Goal: Transaction & Acquisition: Download file/media

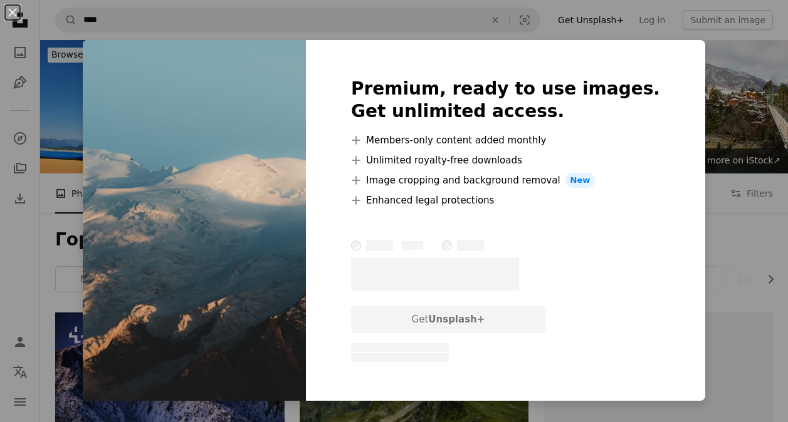
scroll to position [251, 0]
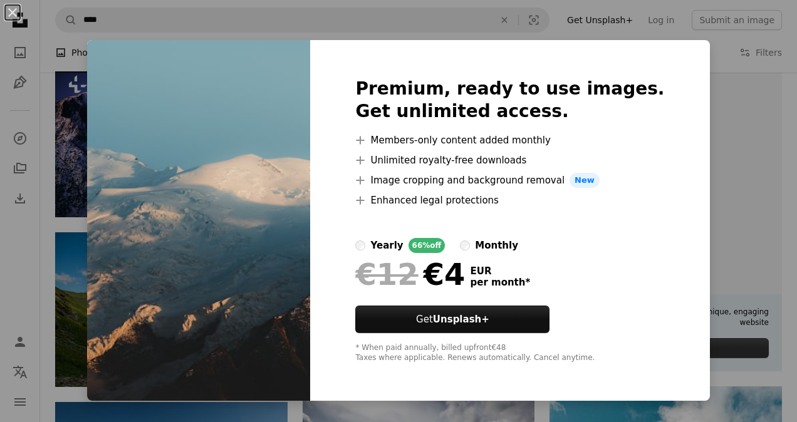
click at [702, 123] on div "An X shape Premium, ready to use images. Get unlimited access. A plus sign Memb…" at bounding box center [398, 211] width 797 height 422
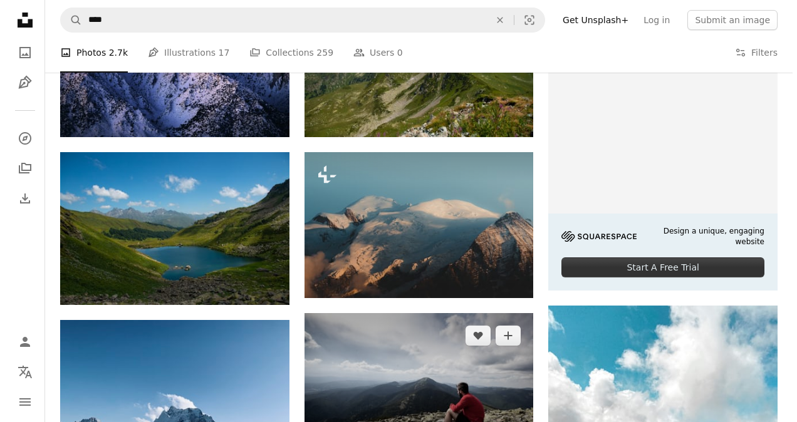
scroll to position [251, 0]
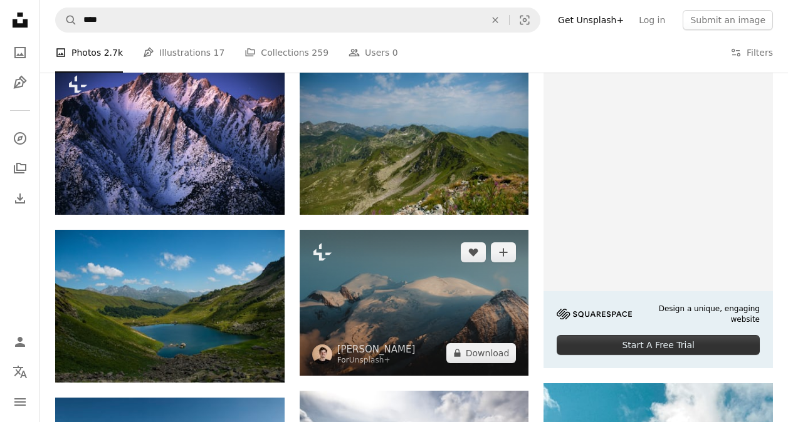
click at [375, 274] on img at bounding box center [414, 302] width 229 height 145
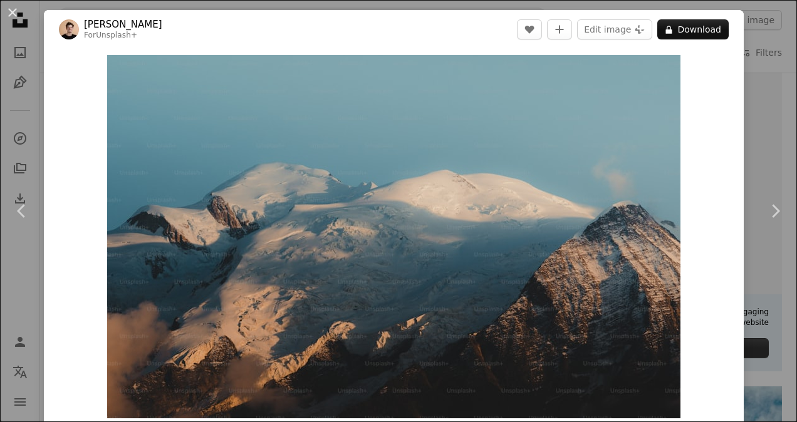
click at [754, 25] on div "An X shape Chevron left Chevron right [PERSON_NAME] For Unsplash+ A heart A plu…" at bounding box center [398, 211] width 797 height 422
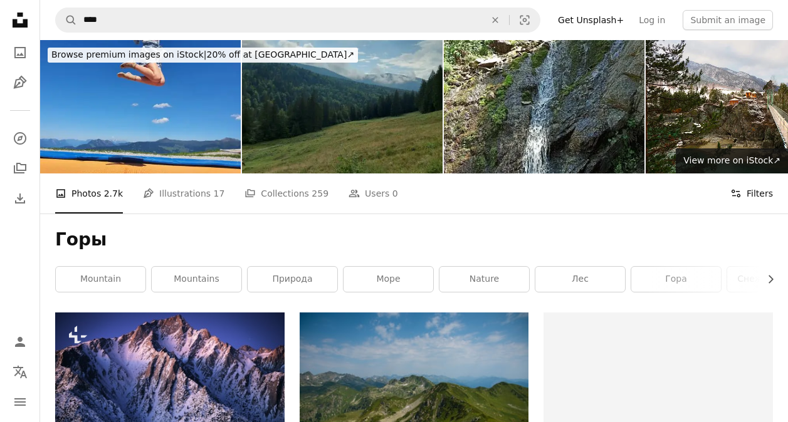
click at [759, 192] on button "Filters Filters" at bounding box center [751, 194] width 43 height 40
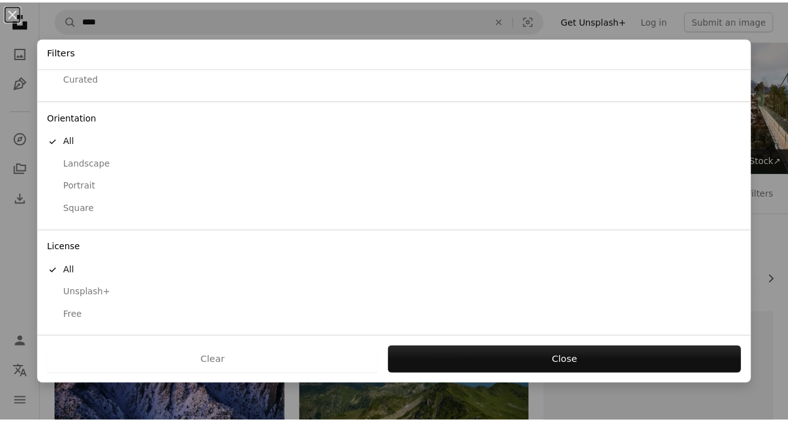
scroll to position [75, 0]
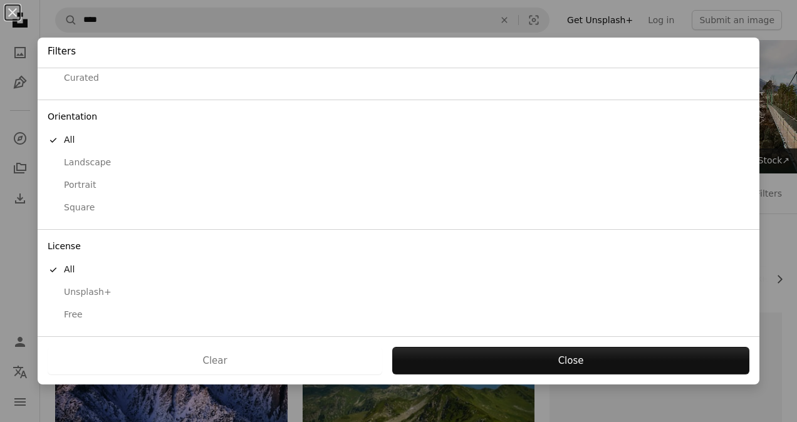
click at [77, 315] on div "Free" at bounding box center [399, 315] width 702 height 13
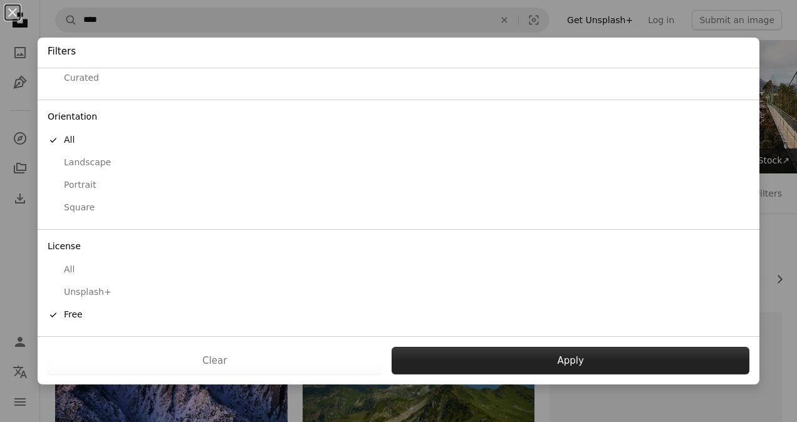
click at [468, 358] on button "Apply" at bounding box center [571, 361] width 358 height 28
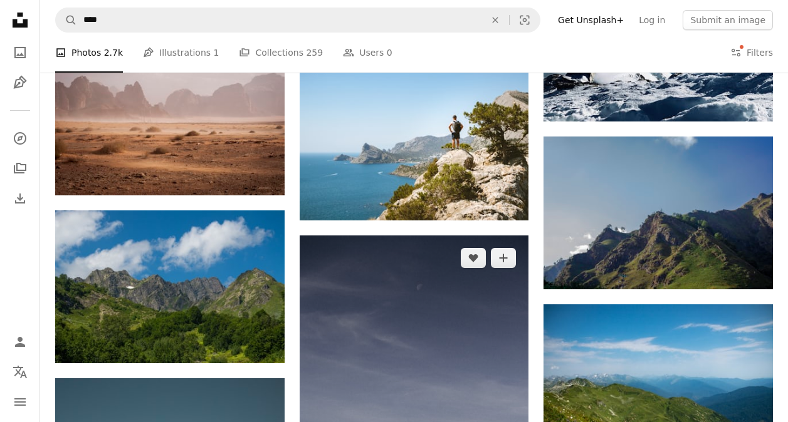
scroll to position [877, 0]
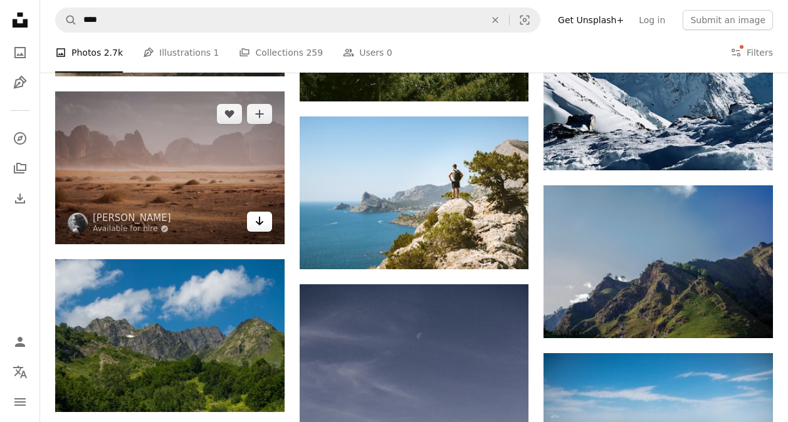
click at [254, 217] on icon "Arrow pointing down" at bounding box center [259, 221] width 10 height 15
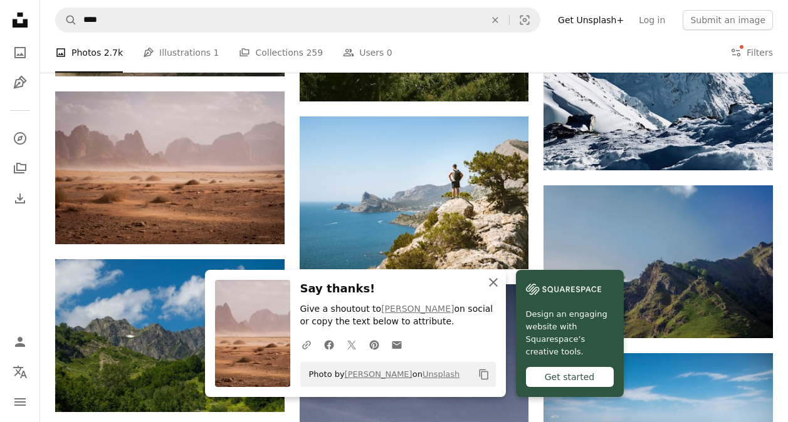
click at [498, 282] on icon "An X shape" at bounding box center [493, 282] width 15 height 15
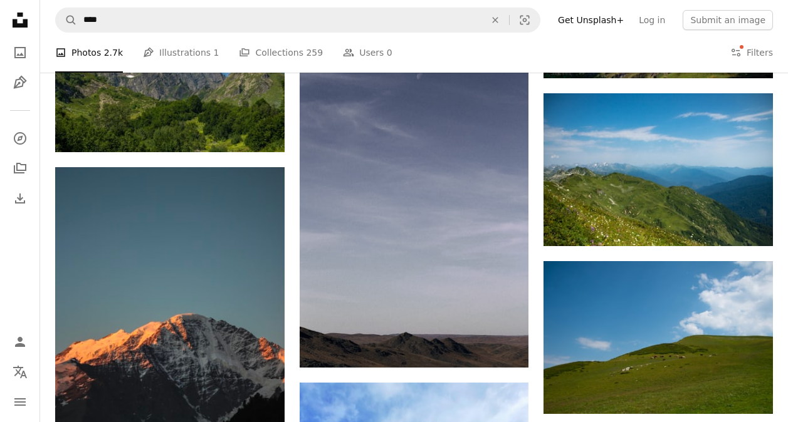
scroll to position [1253, 0]
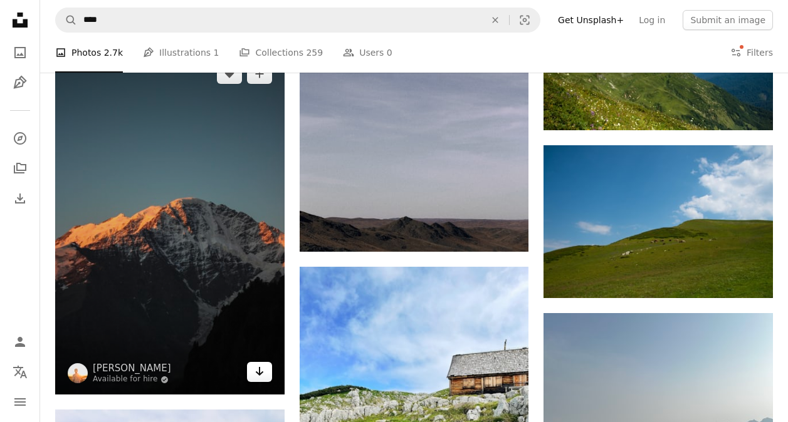
click at [264, 367] on link "Arrow pointing down" at bounding box center [259, 372] width 25 height 20
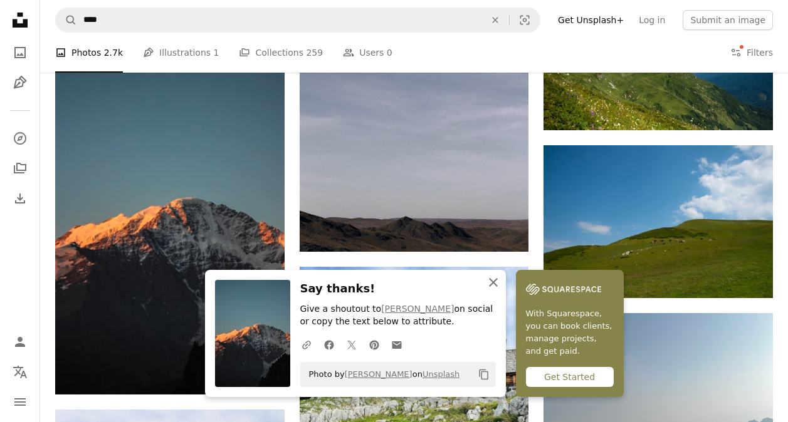
click at [493, 282] on icon "button" at bounding box center [493, 282] width 9 height 9
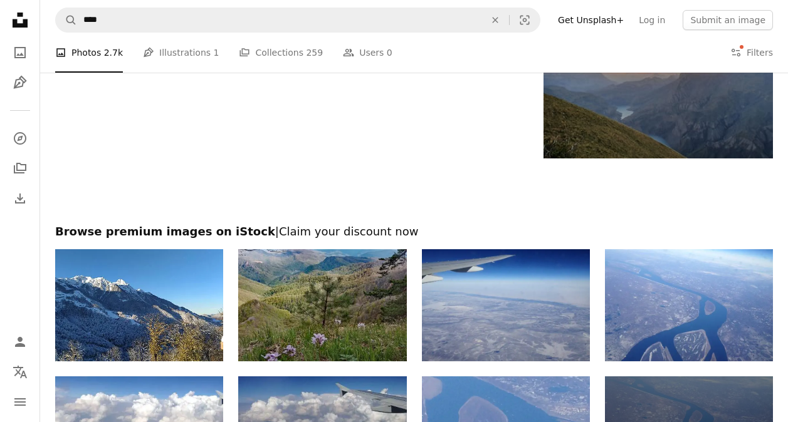
scroll to position [2068, 0]
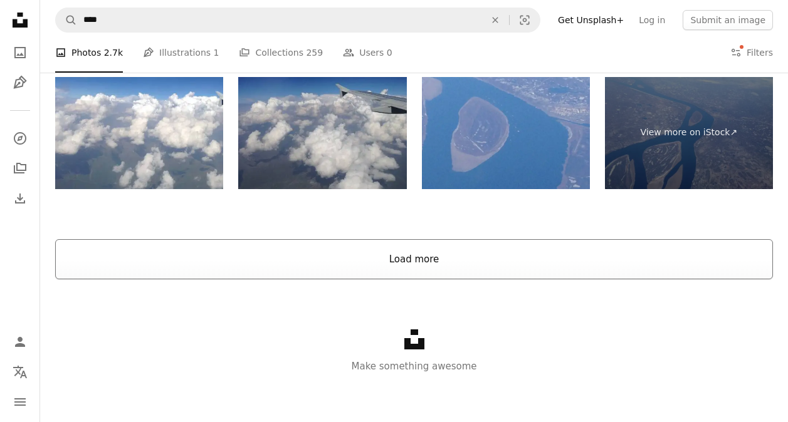
click at [422, 264] on button "Load more" at bounding box center [413, 259] width 717 height 40
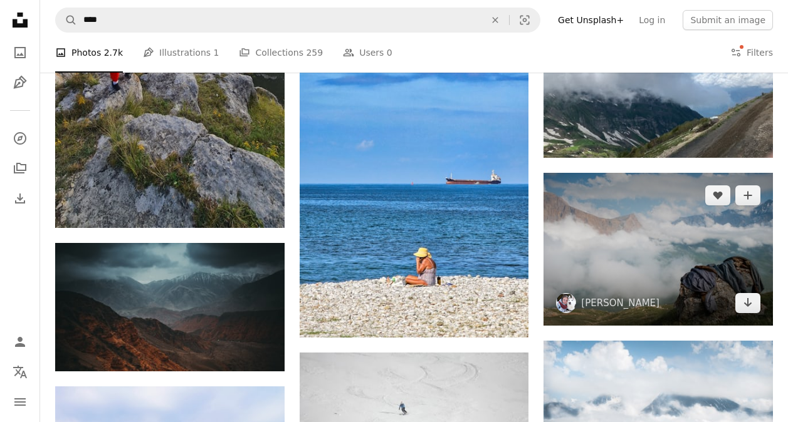
scroll to position [3472, 0]
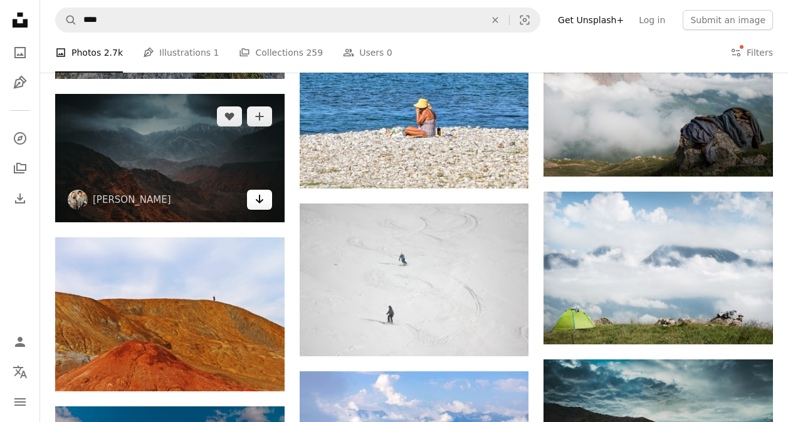
click at [268, 200] on link "Arrow pointing down" at bounding box center [259, 200] width 25 height 20
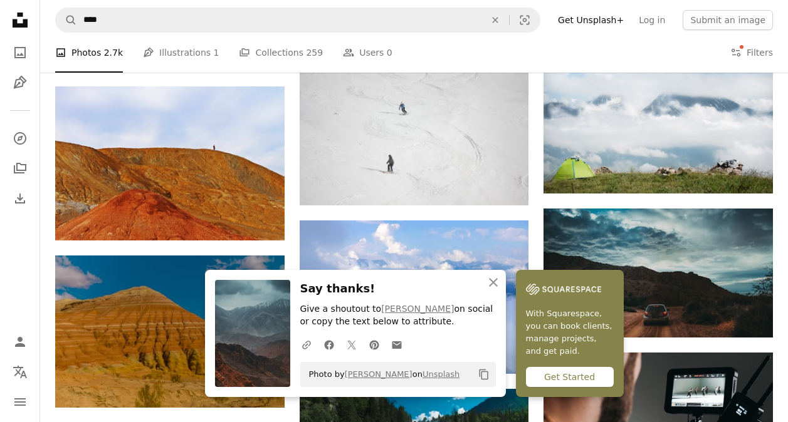
scroll to position [3659, 0]
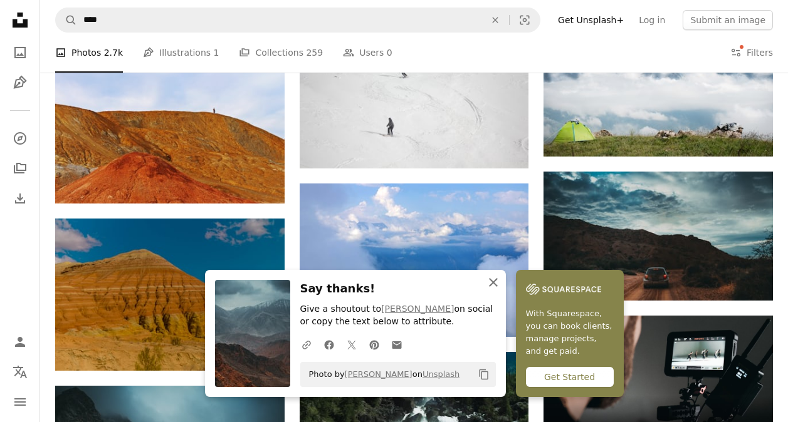
click at [488, 278] on icon "An X shape" at bounding box center [493, 282] width 15 height 15
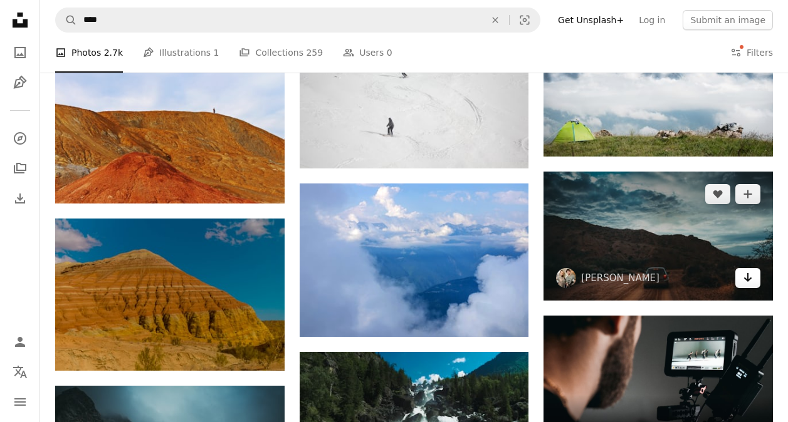
click at [753, 274] on link "Arrow pointing down" at bounding box center [747, 278] width 25 height 20
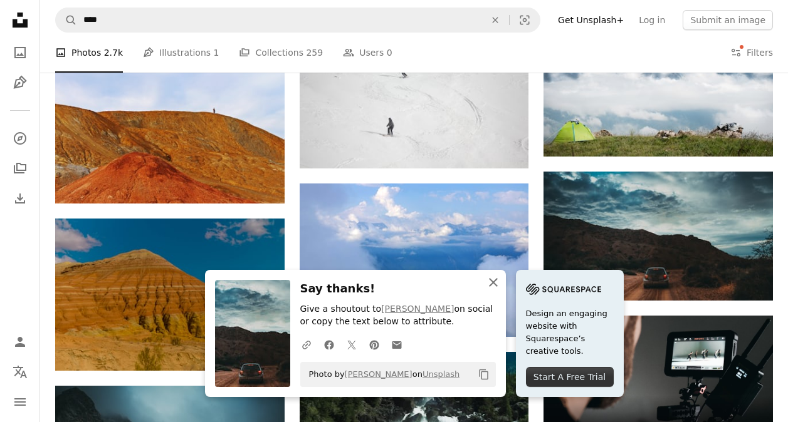
click at [492, 282] on icon "button" at bounding box center [493, 282] width 9 height 9
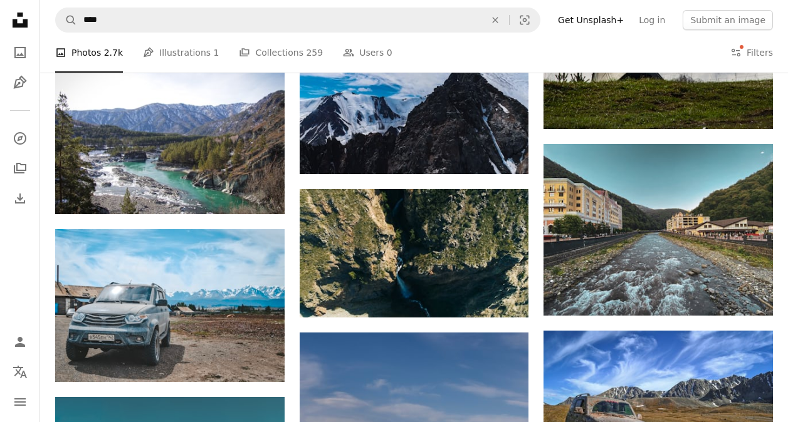
scroll to position [5414, 0]
